Goal: Information Seeking & Learning: Learn about a topic

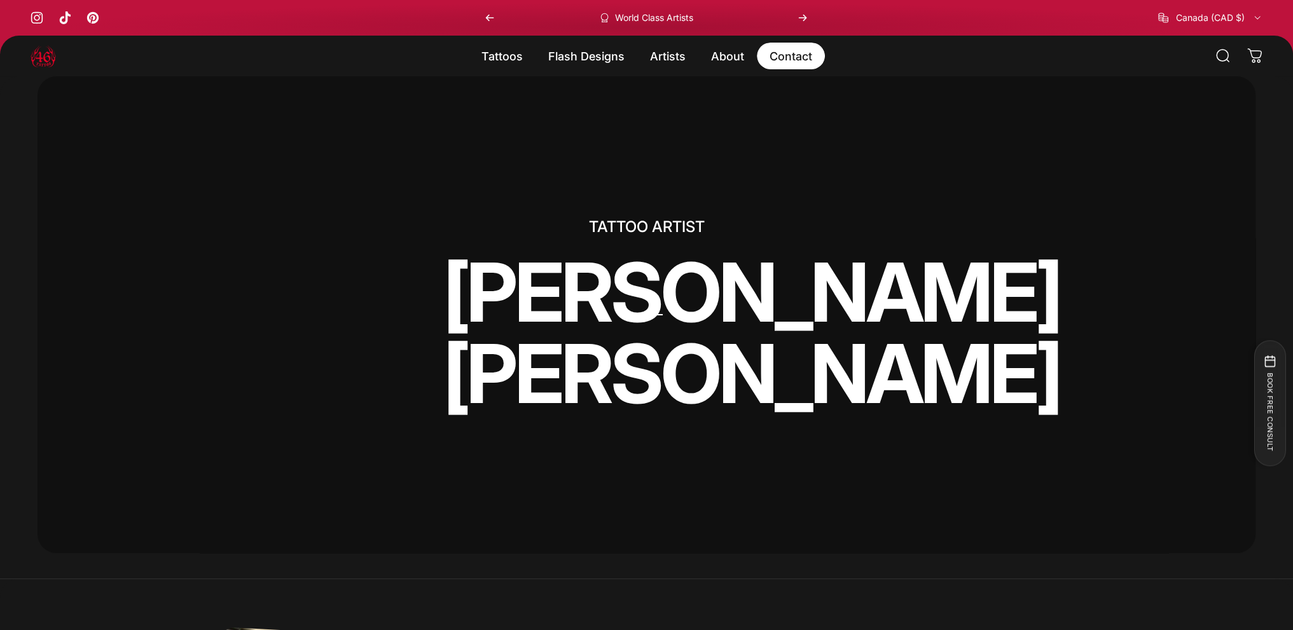
click at [791, 55] on link "Contact Contact" at bounding box center [791, 56] width 68 height 27
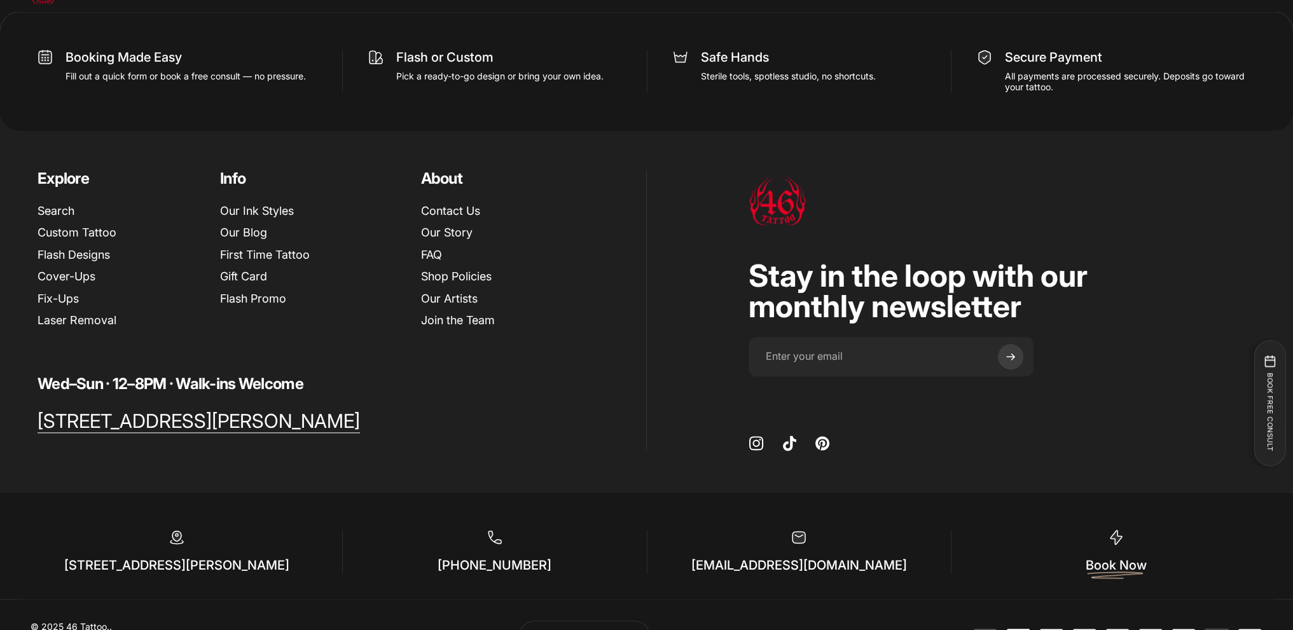
scroll to position [1992, 0]
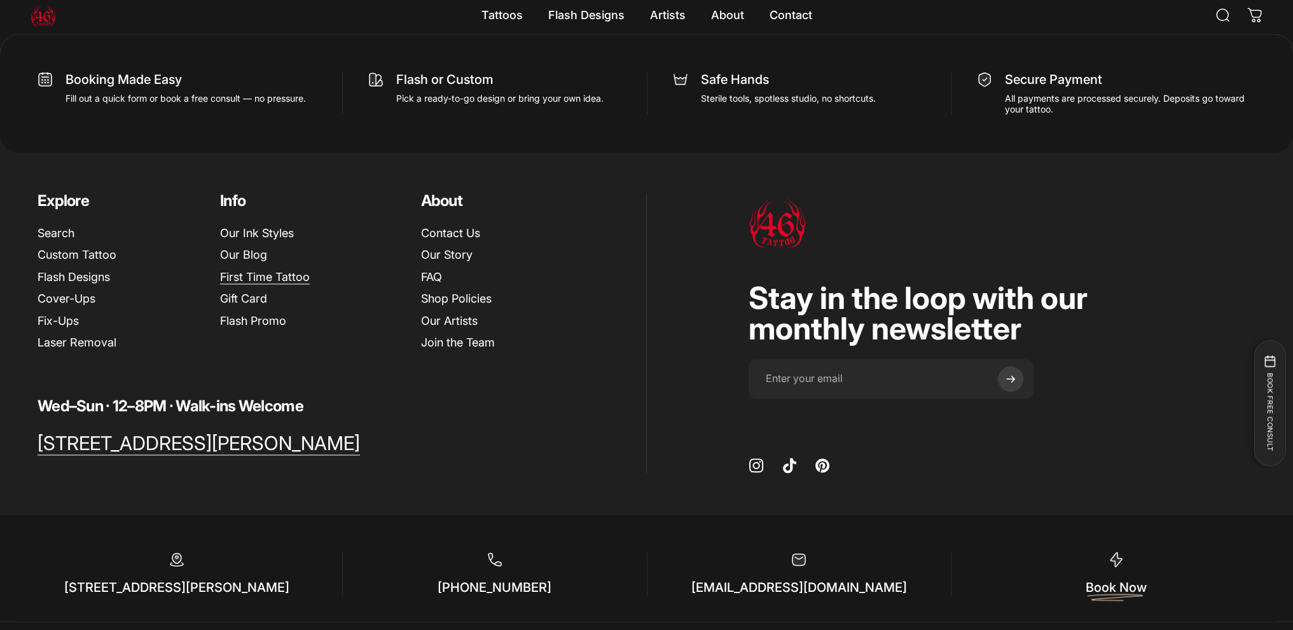
click at [273, 280] on link "First Time Tattoo" at bounding box center [265, 277] width 90 height 15
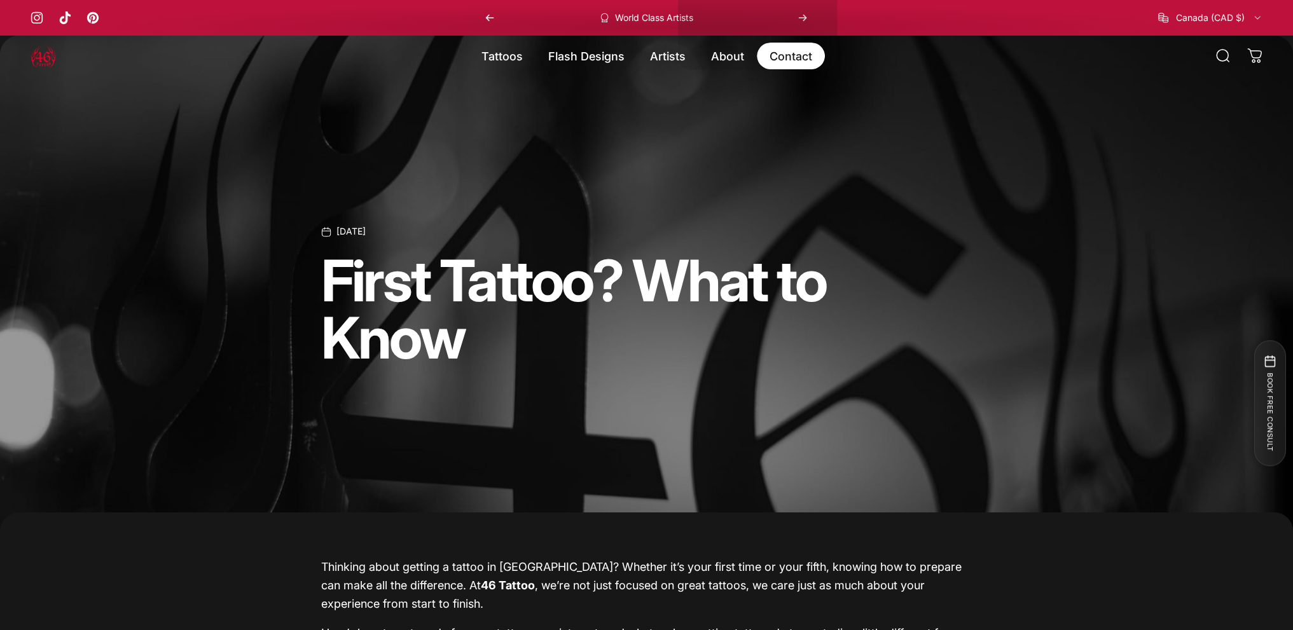
click at [786, 60] on link "Contact Contact" at bounding box center [791, 56] width 68 height 27
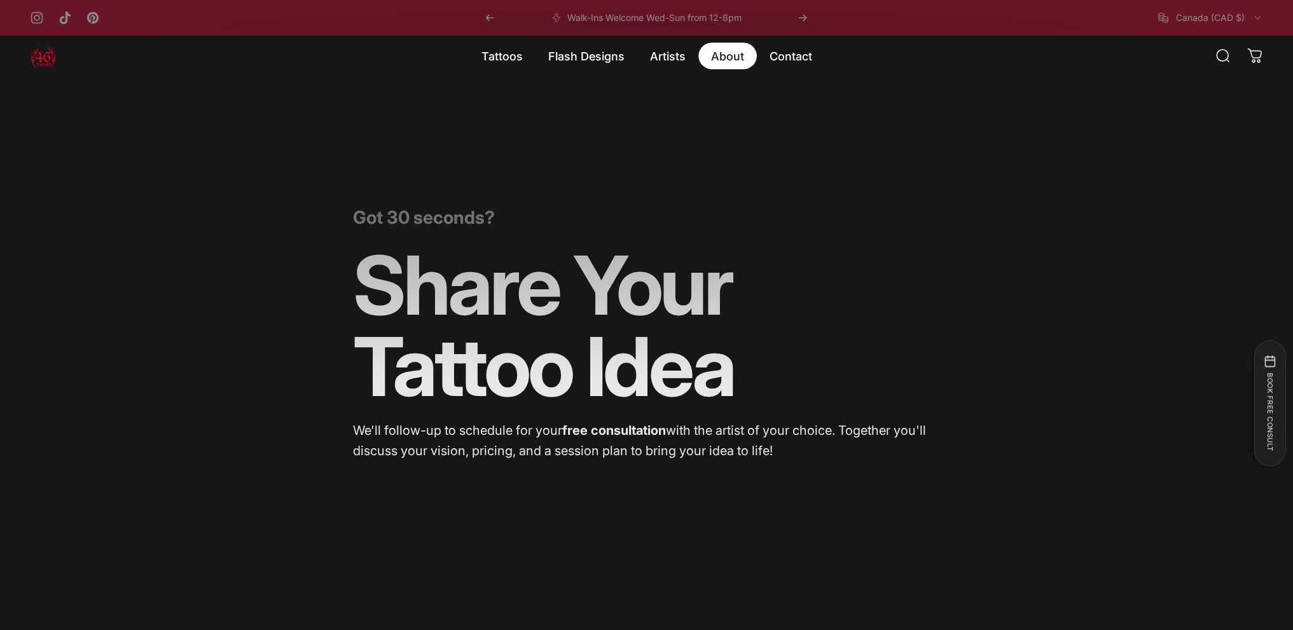
click at [723, 50] on magnet-element "About About" at bounding box center [727, 56] width 58 height 27
click at [719, 162] on link "Story" at bounding box center [710, 159] width 25 height 13
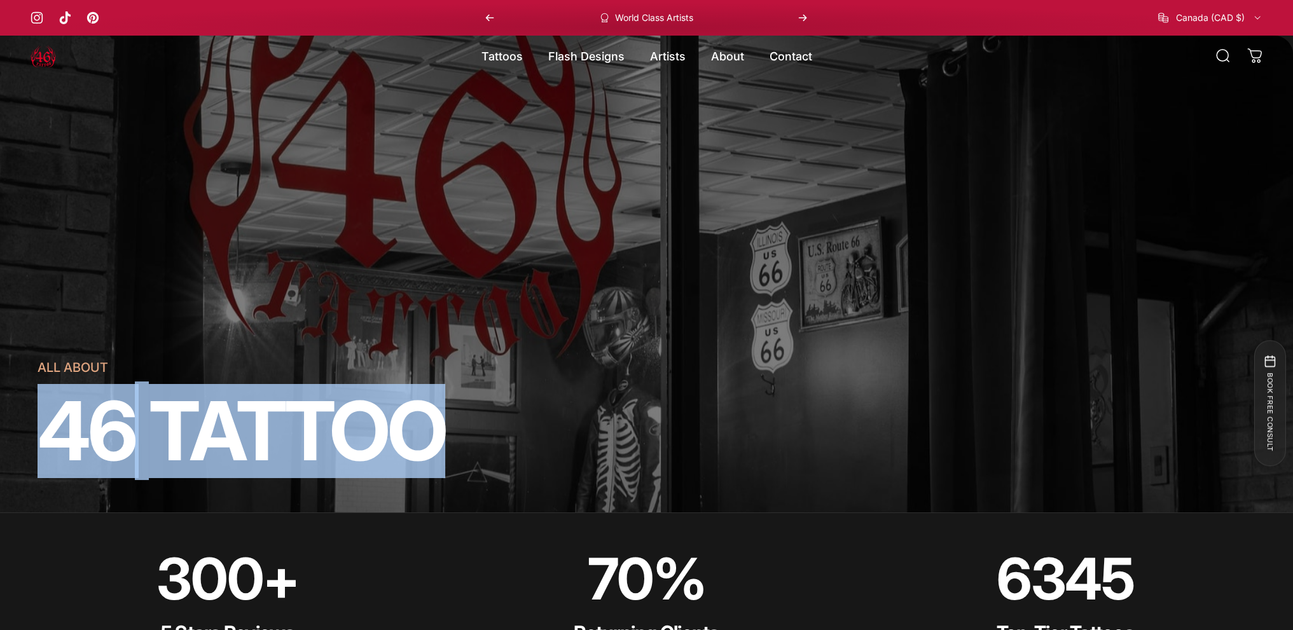
drag, startPoint x: 54, startPoint y: 443, endPoint x: 462, endPoint y: 437, distance: 407.6
click at [465, 439] on split-words "46 TATTOO" at bounding box center [267, 430] width 458 height 81
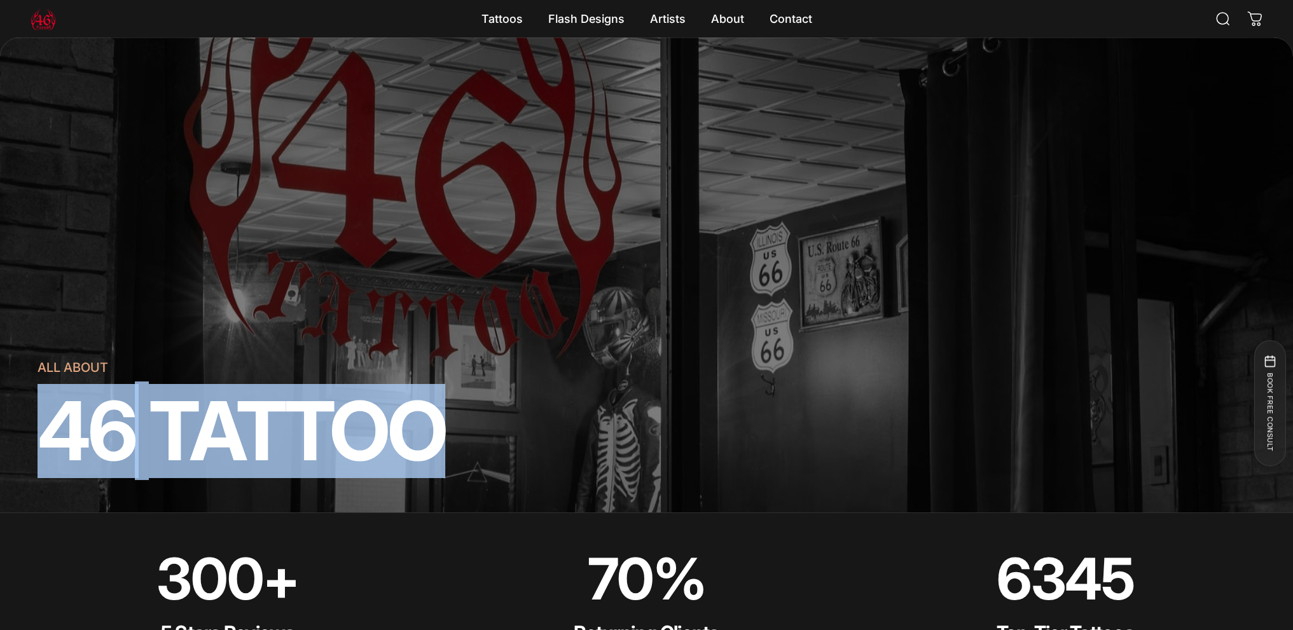
scroll to position [381, 0]
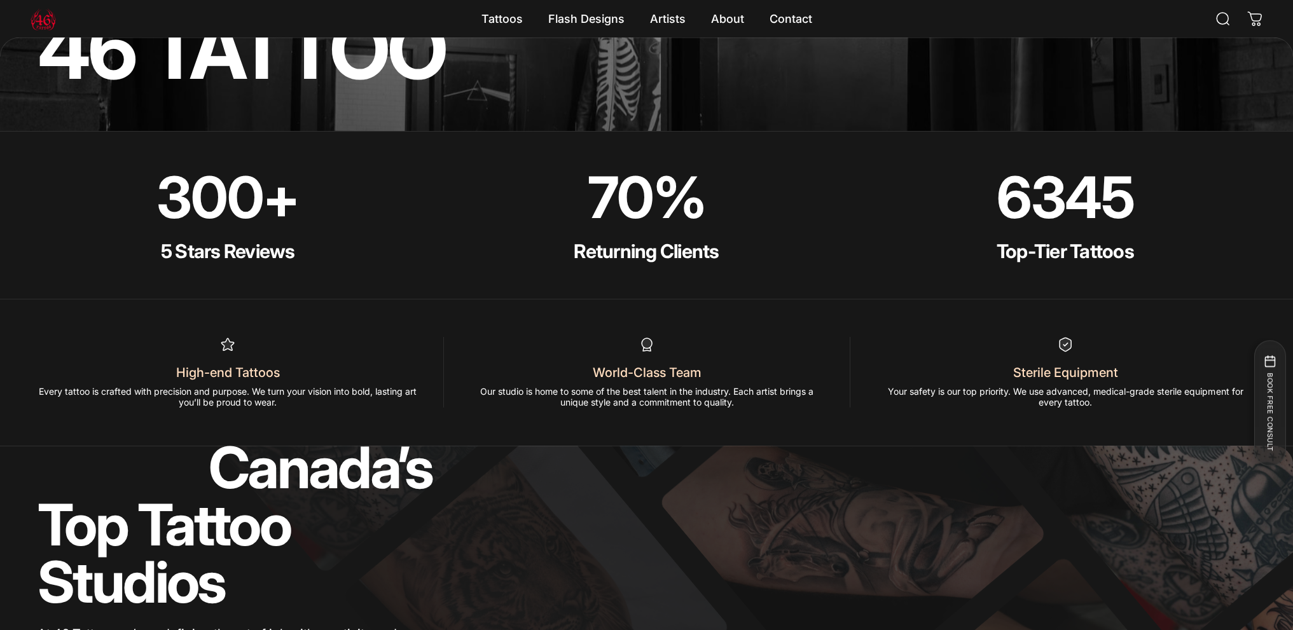
click at [331, 203] on p "300 +" at bounding box center [228, 197] width 380 height 57
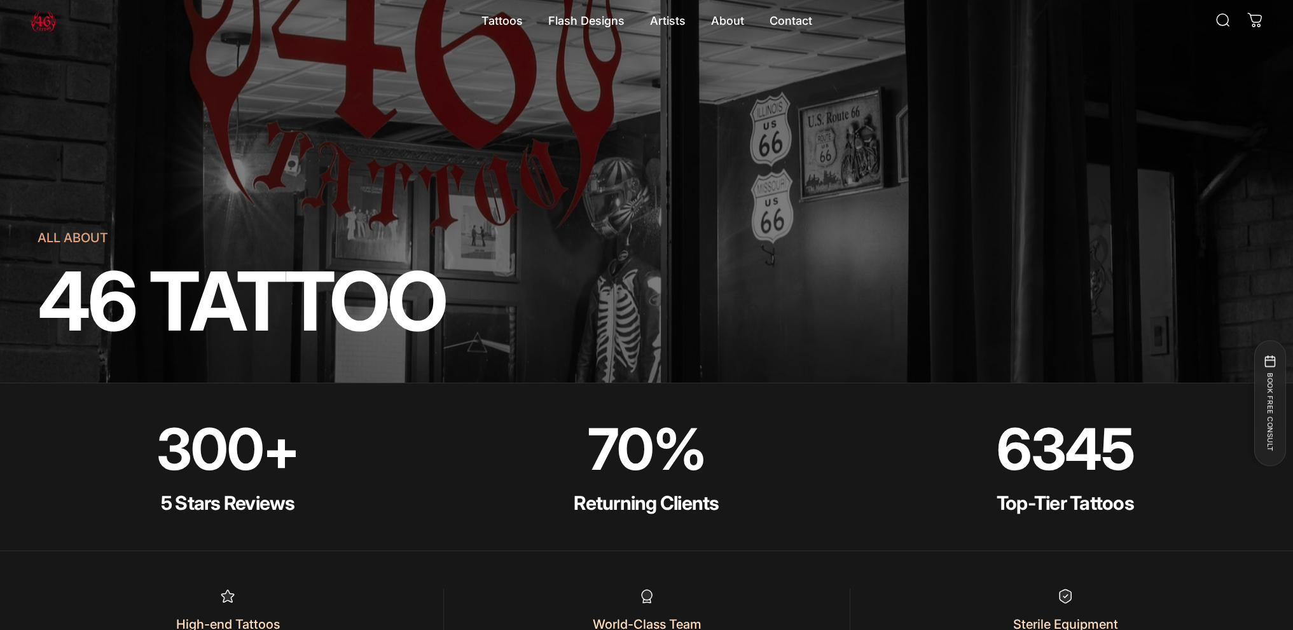
scroll to position [0, 0]
